Goal: Transaction & Acquisition: Purchase product/service

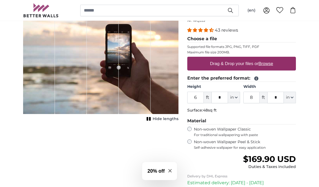
scroll to position [55, 0]
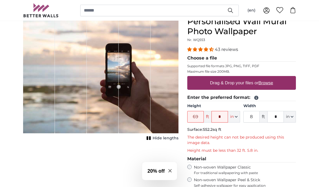
drag, startPoint x: 199, startPoint y: 115, endPoint x: 183, endPoint y: 117, distance: 15.2
click at [184, 117] on div "Personalised Wall Mural Photo Wallpaper Nr. WQ553 43 reviews Choose a file Supp…" at bounding box center [241, 148] width 117 height 265
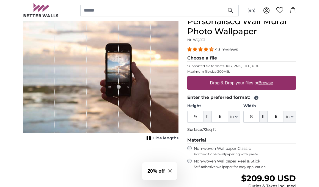
type input "9"
drag, startPoint x: 255, startPoint y: 116, endPoint x: 250, endPoint y: 116, distance: 5.5
click at [250, 116] on input "8" at bounding box center [251, 117] width 16 height 12
type input "6"
drag, startPoint x: 278, startPoint y: 116, endPoint x: 275, endPoint y: 116, distance: 3.0
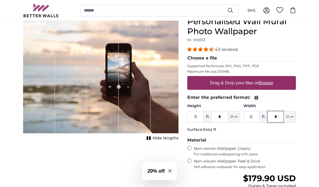
click at [275, 116] on input "*" at bounding box center [275, 117] width 16 height 12
type input "*"
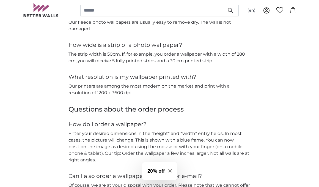
scroll to position [990, 0]
